Goal: Navigation & Orientation: Go to known website

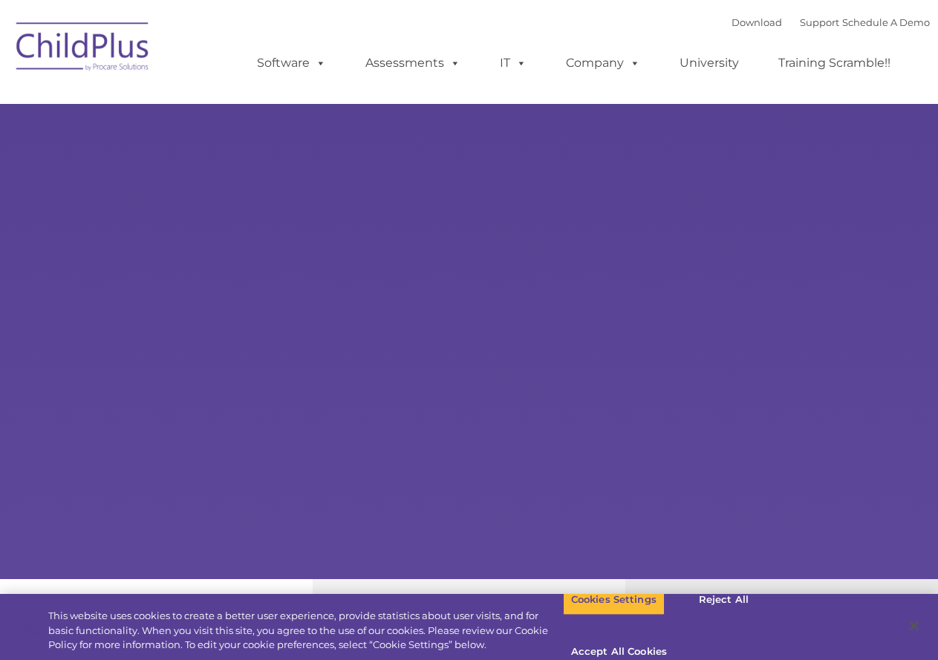
select select "MEDIUM"
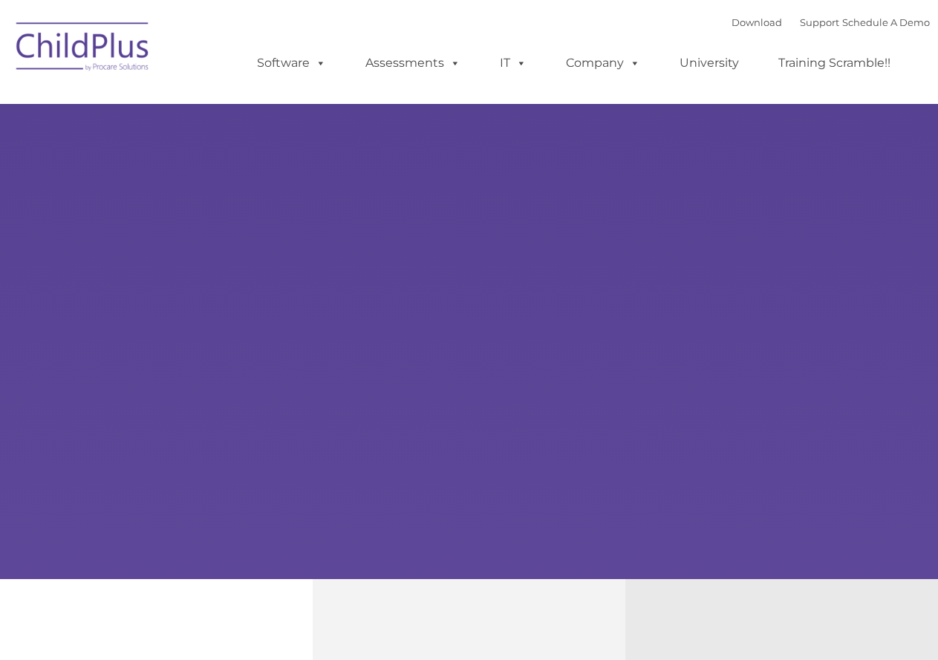
select select "MEDIUM"
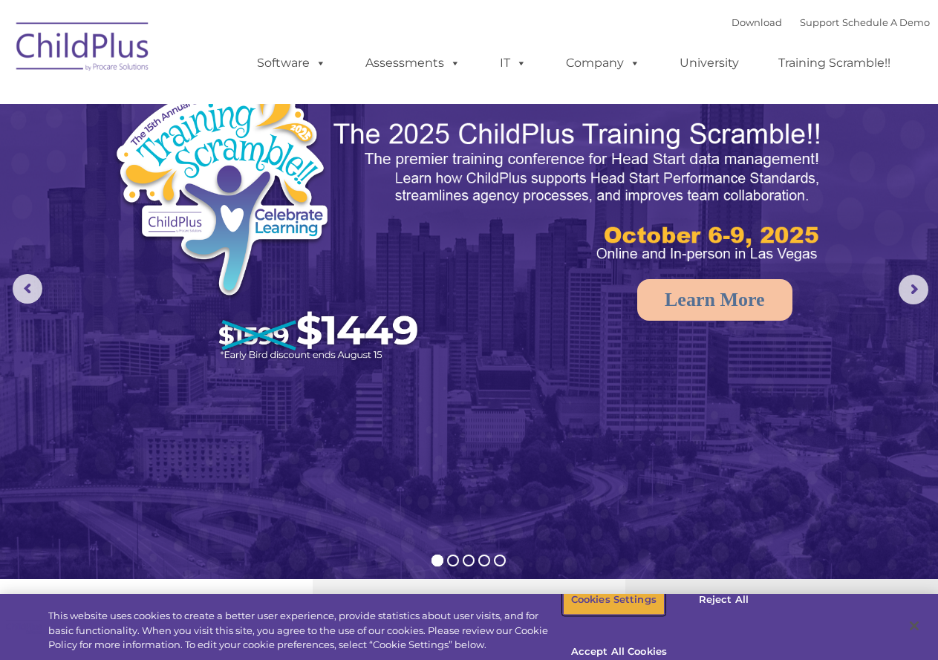
click at [591, 609] on button "Cookies Settings" at bounding box center [614, 599] width 102 height 31
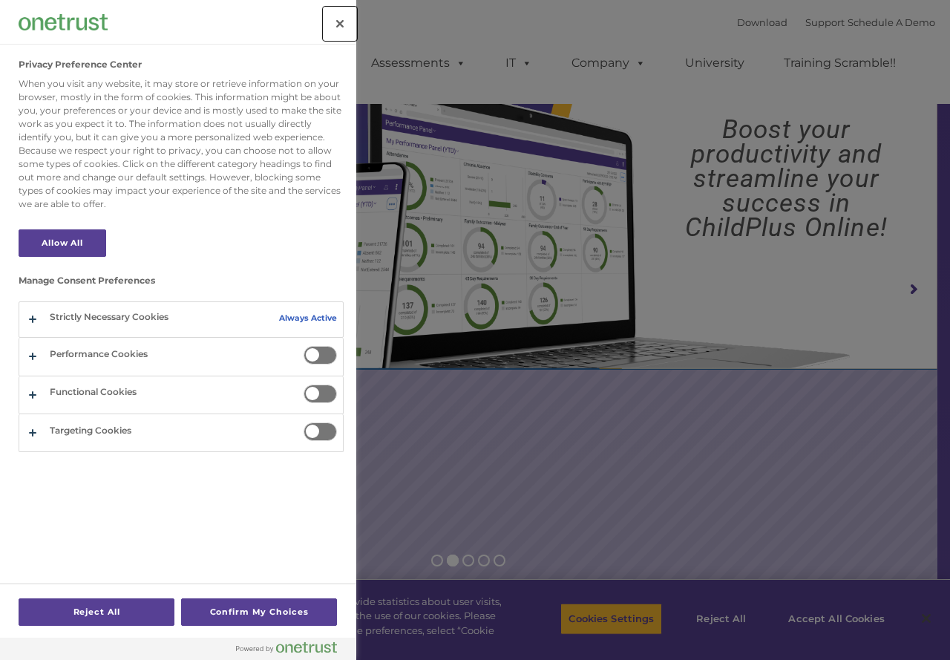
click at [345, 25] on button "Close" at bounding box center [340, 23] width 33 height 33
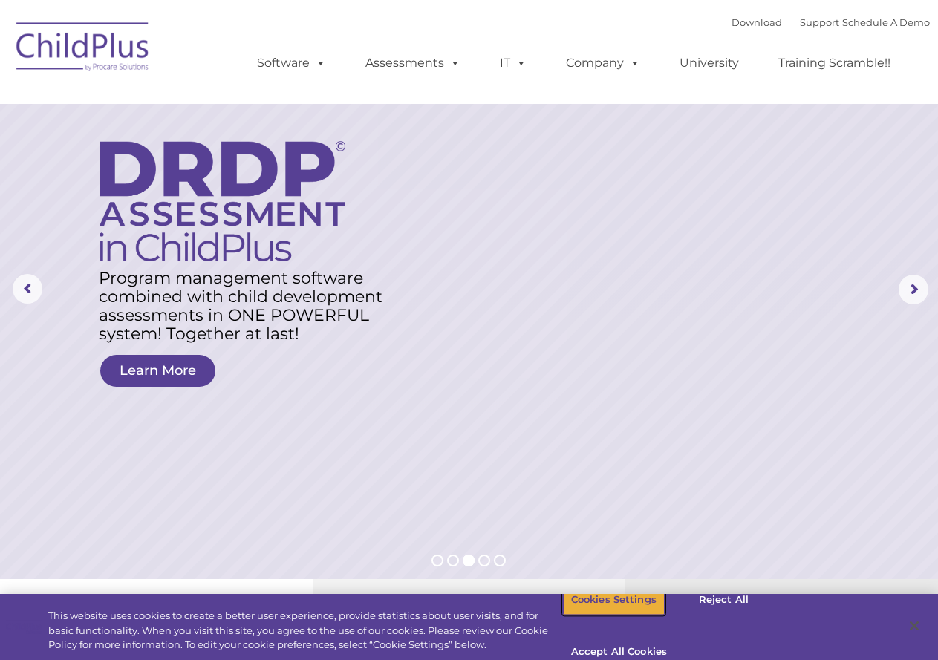
click at [609, 616] on button "Cookies Settings" at bounding box center [614, 599] width 102 height 31
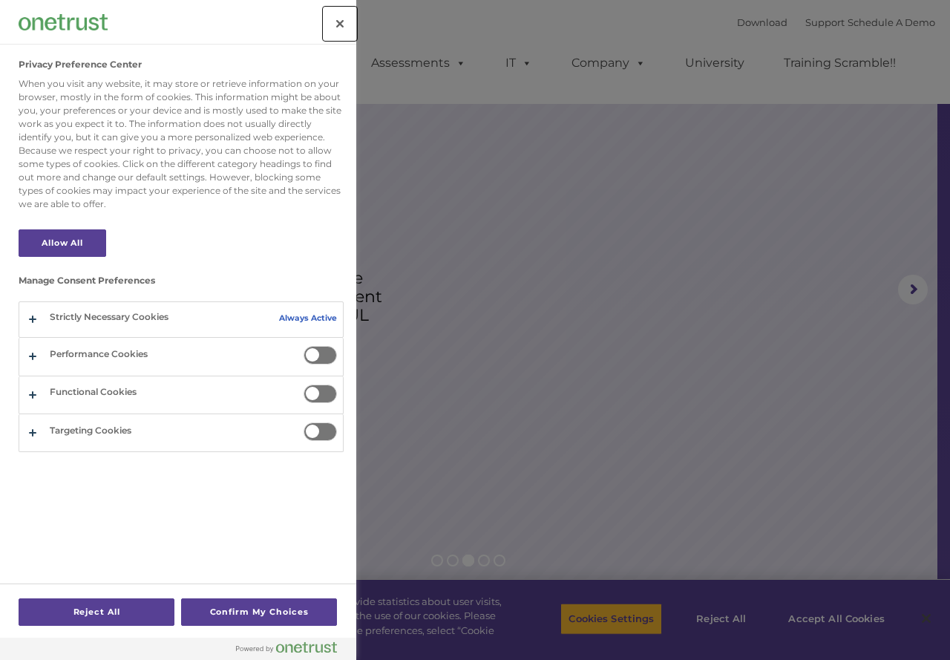
click at [335, 20] on button "Close" at bounding box center [340, 23] width 33 height 33
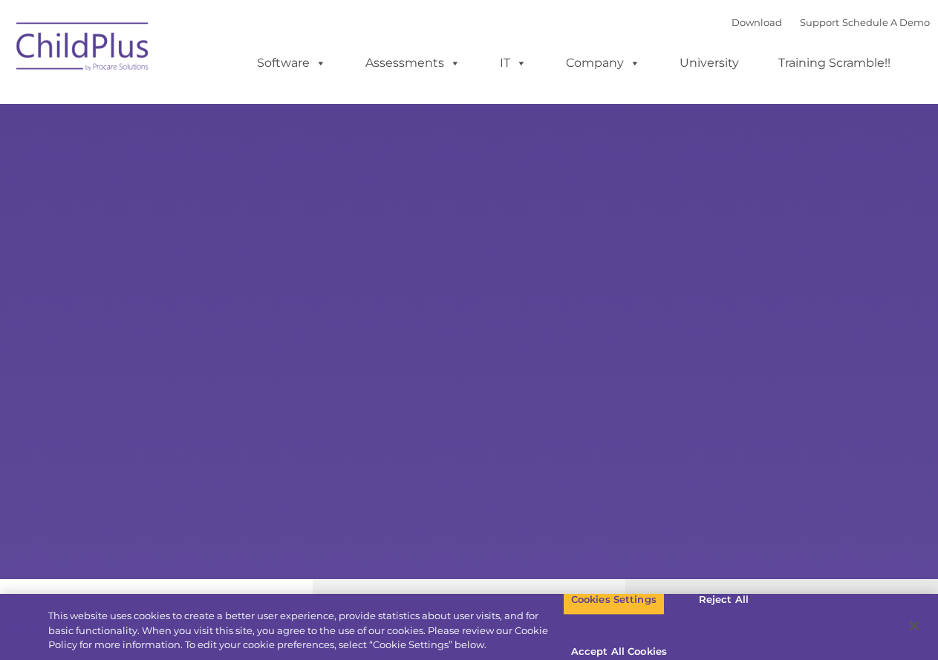
select select "MEDIUM"
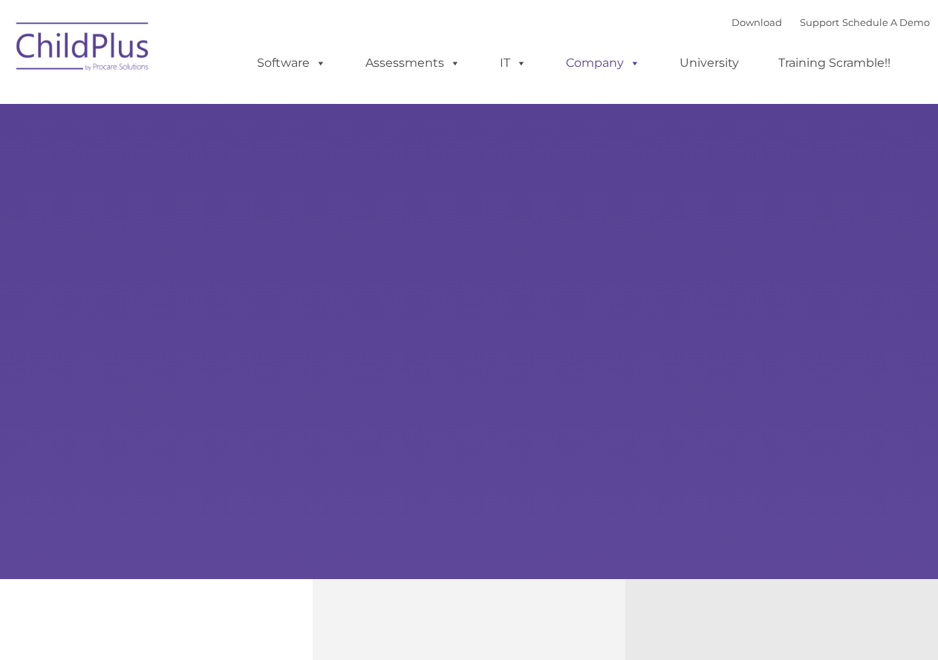
select select "MEDIUM"
